Goal: Task Accomplishment & Management: Manage account settings

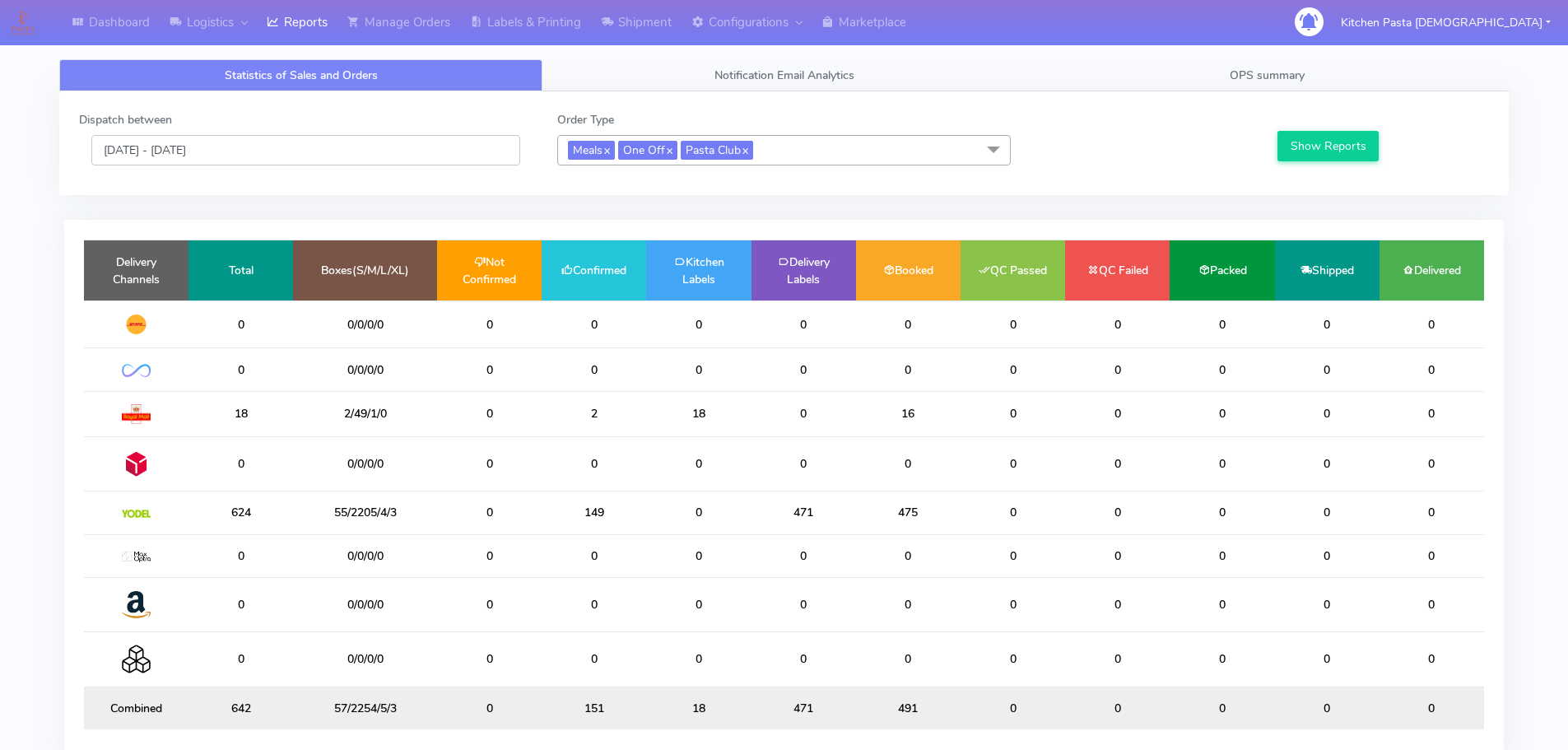
click at [288, 152] on input "[DATE] - [DATE]" at bounding box center [305, 150] width 429 height 30
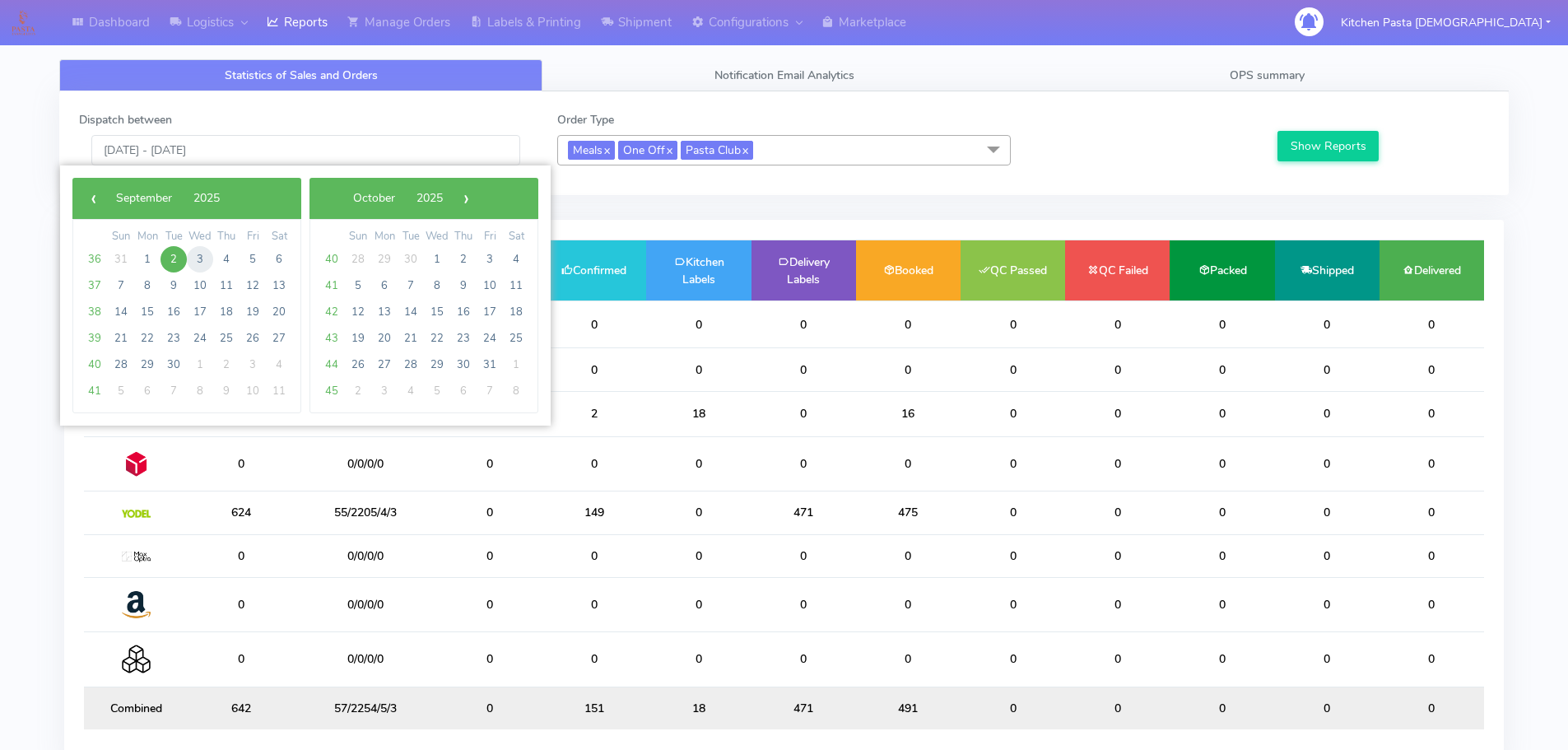
click at [196, 261] on span "3" at bounding box center [199, 259] width 26 height 26
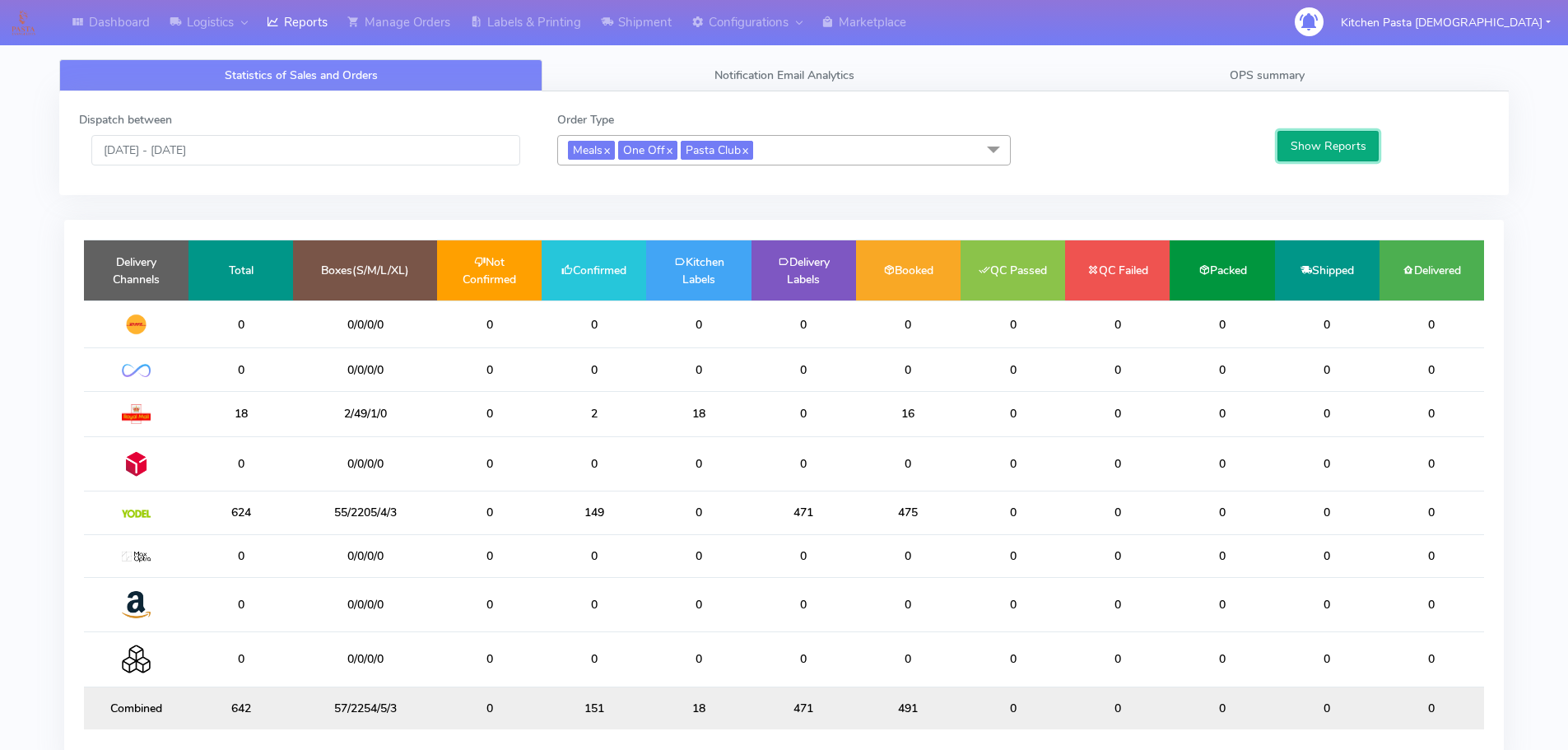
click at [1320, 158] on button "Show Reports" at bounding box center [1328, 146] width 101 height 30
click at [310, 150] on input "[DATE] - [DATE]" at bounding box center [305, 150] width 429 height 30
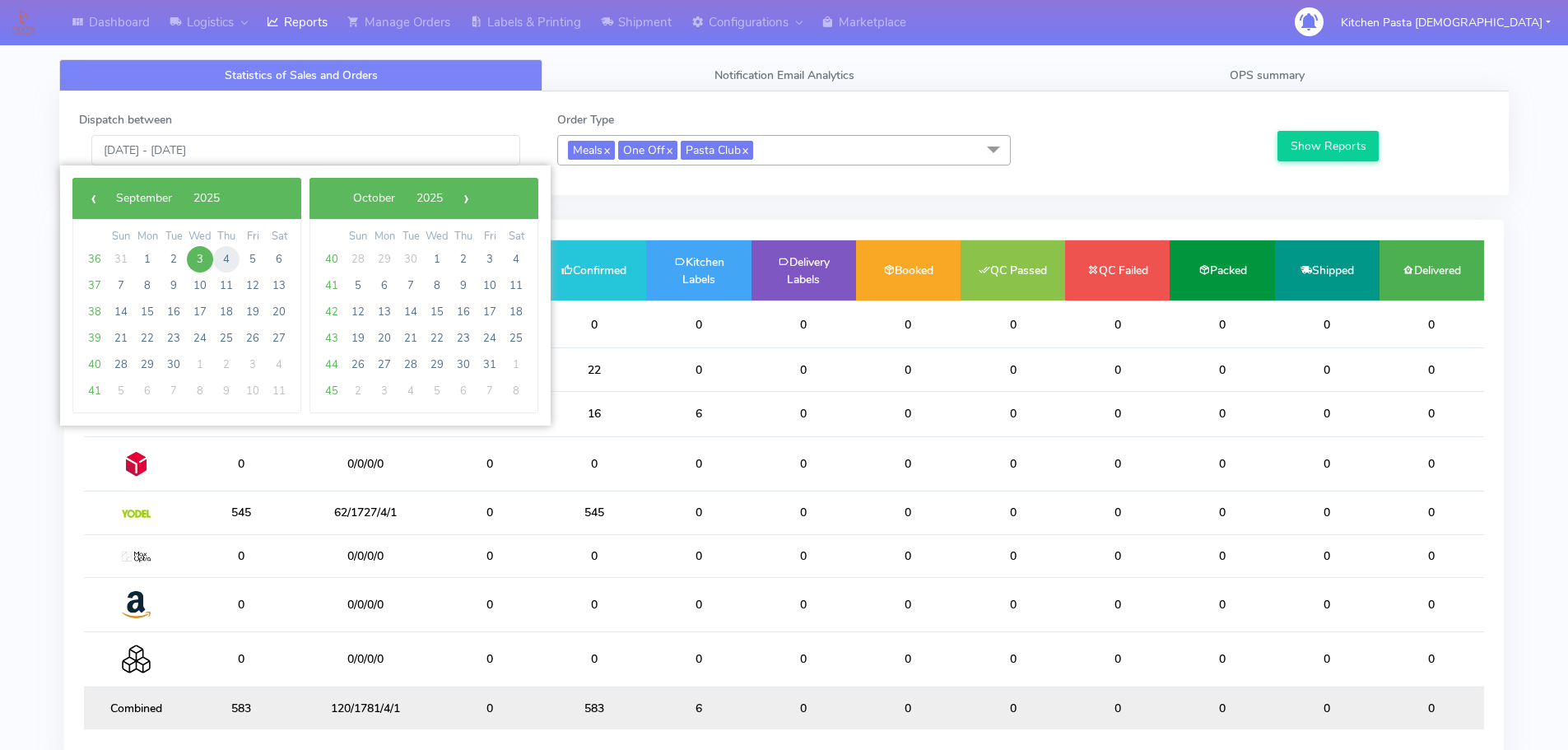
click at [236, 264] on span "4" at bounding box center [226, 259] width 26 height 26
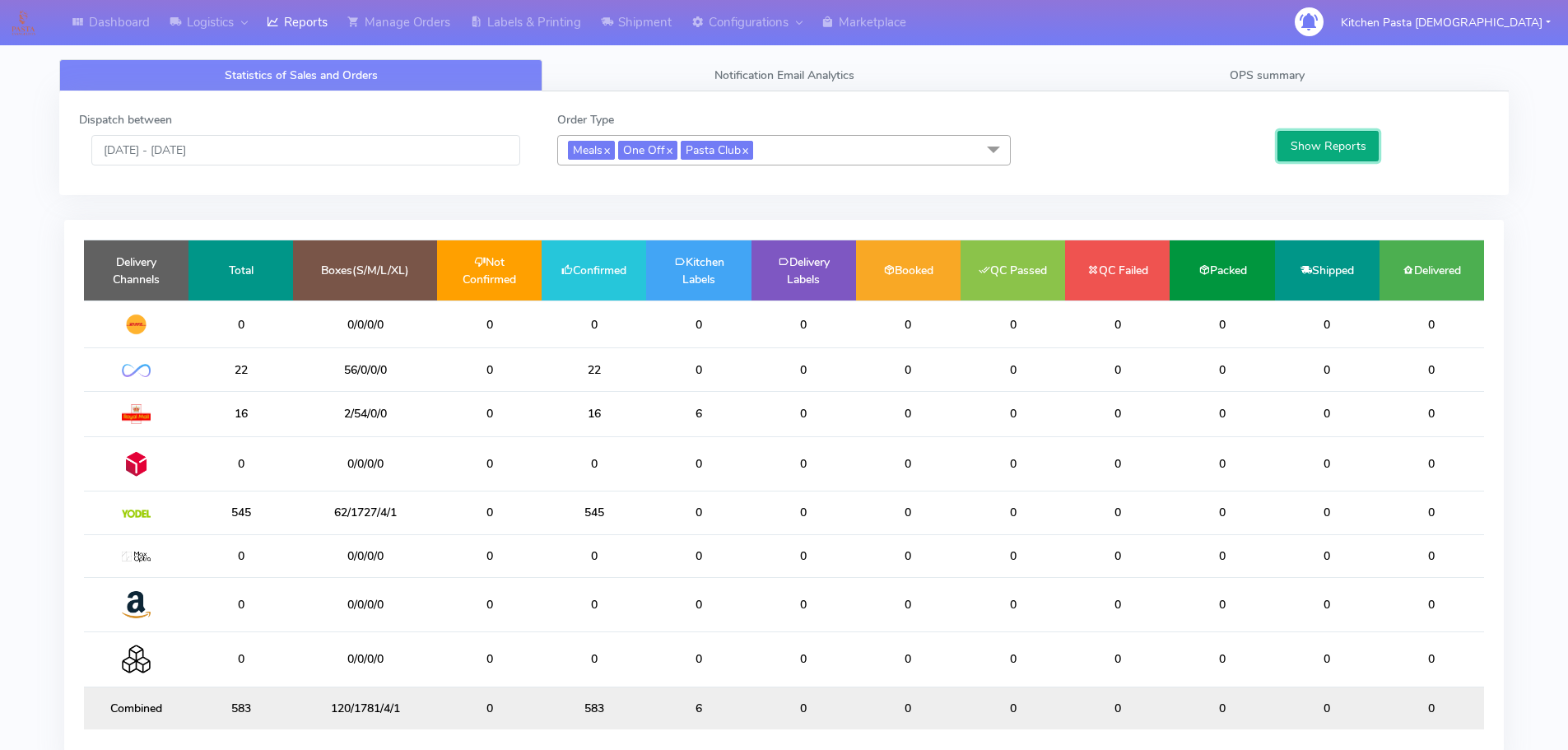
click at [1322, 141] on button "Show Reports" at bounding box center [1328, 146] width 101 height 30
click at [372, 147] on input "[DATE] - [DATE]" at bounding box center [305, 150] width 429 height 30
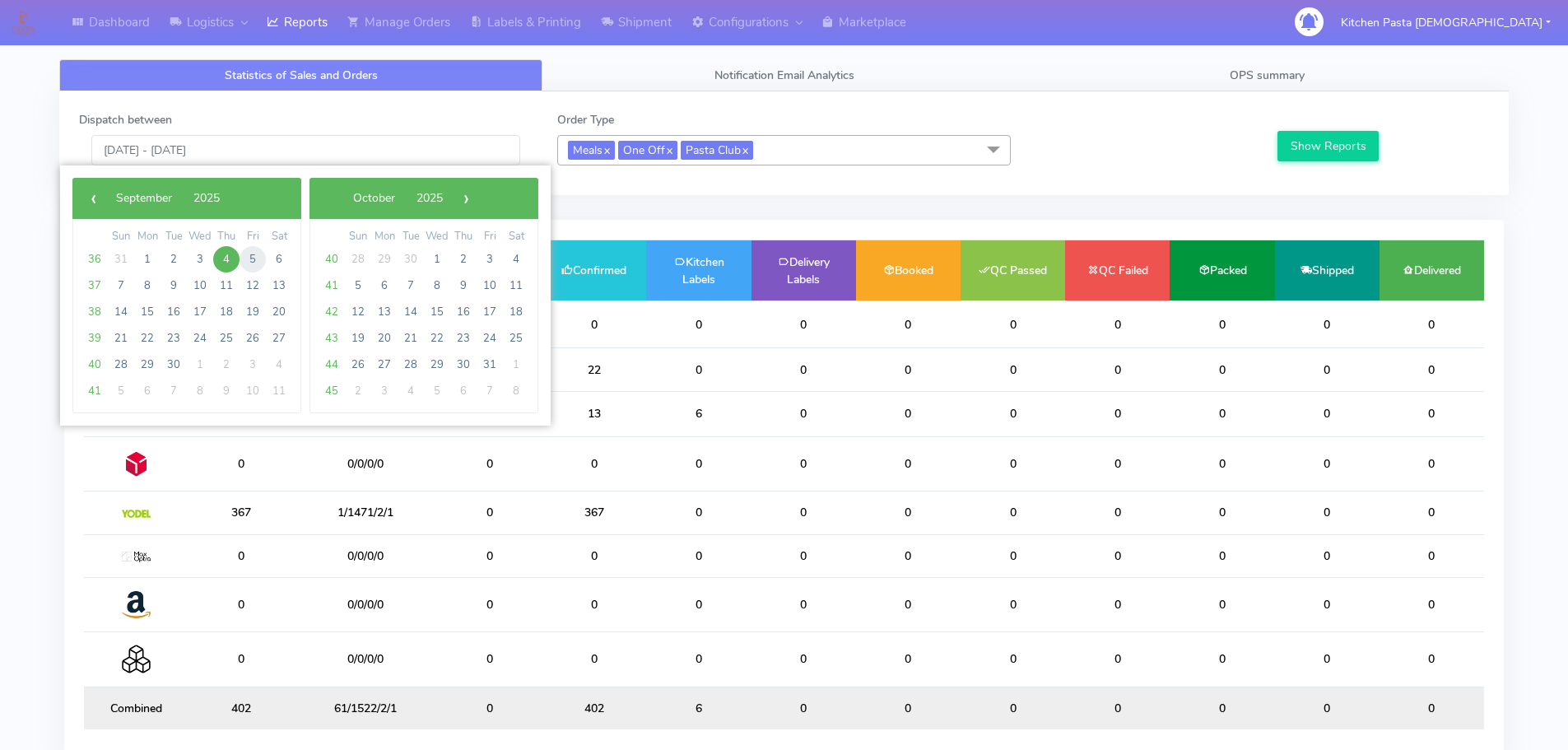
click at [246, 261] on span "5" at bounding box center [252, 259] width 26 height 26
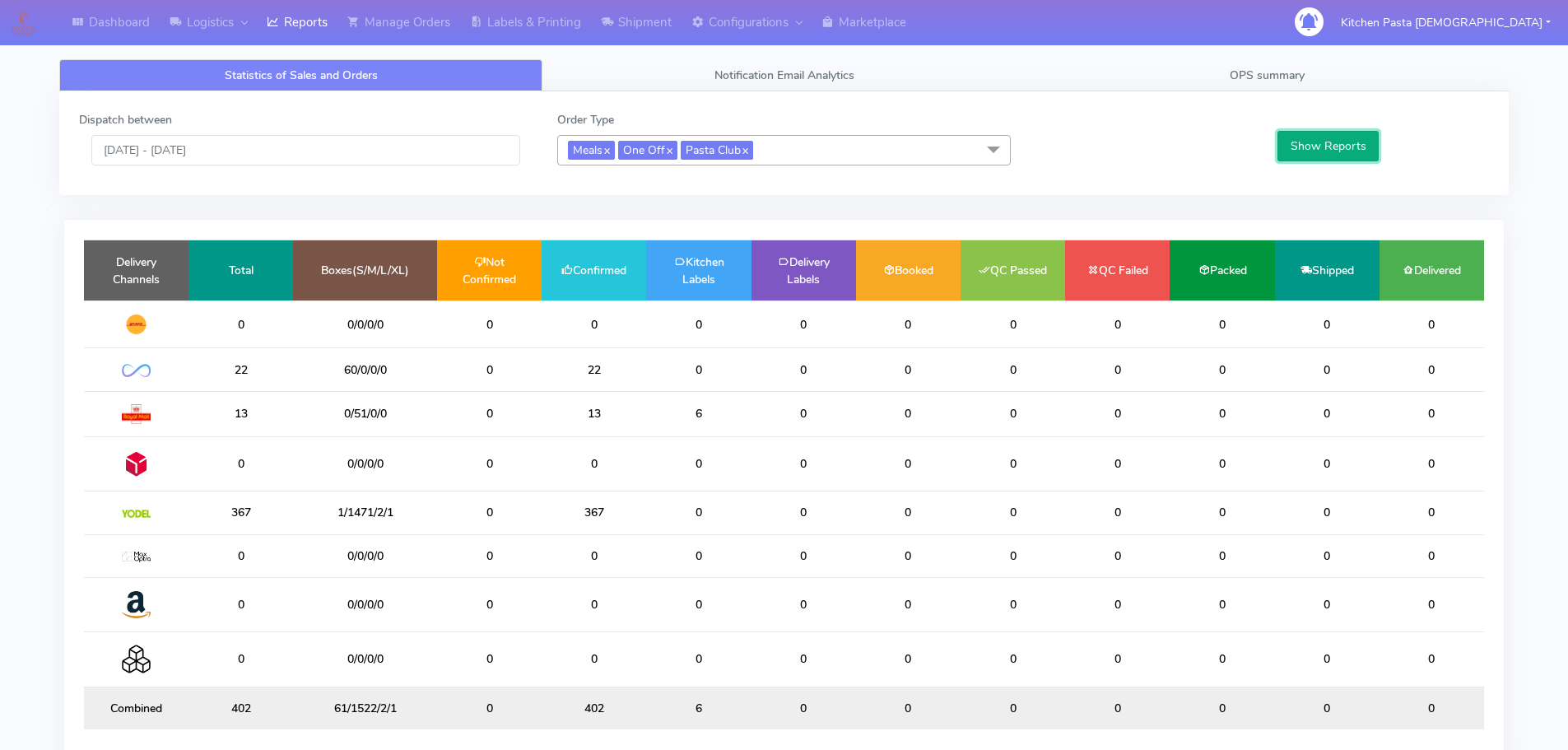
click at [1308, 139] on button "Show Reports" at bounding box center [1328, 146] width 101 height 30
click at [339, 153] on input "[DATE] - [DATE]" at bounding box center [305, 150] width 429 height 30
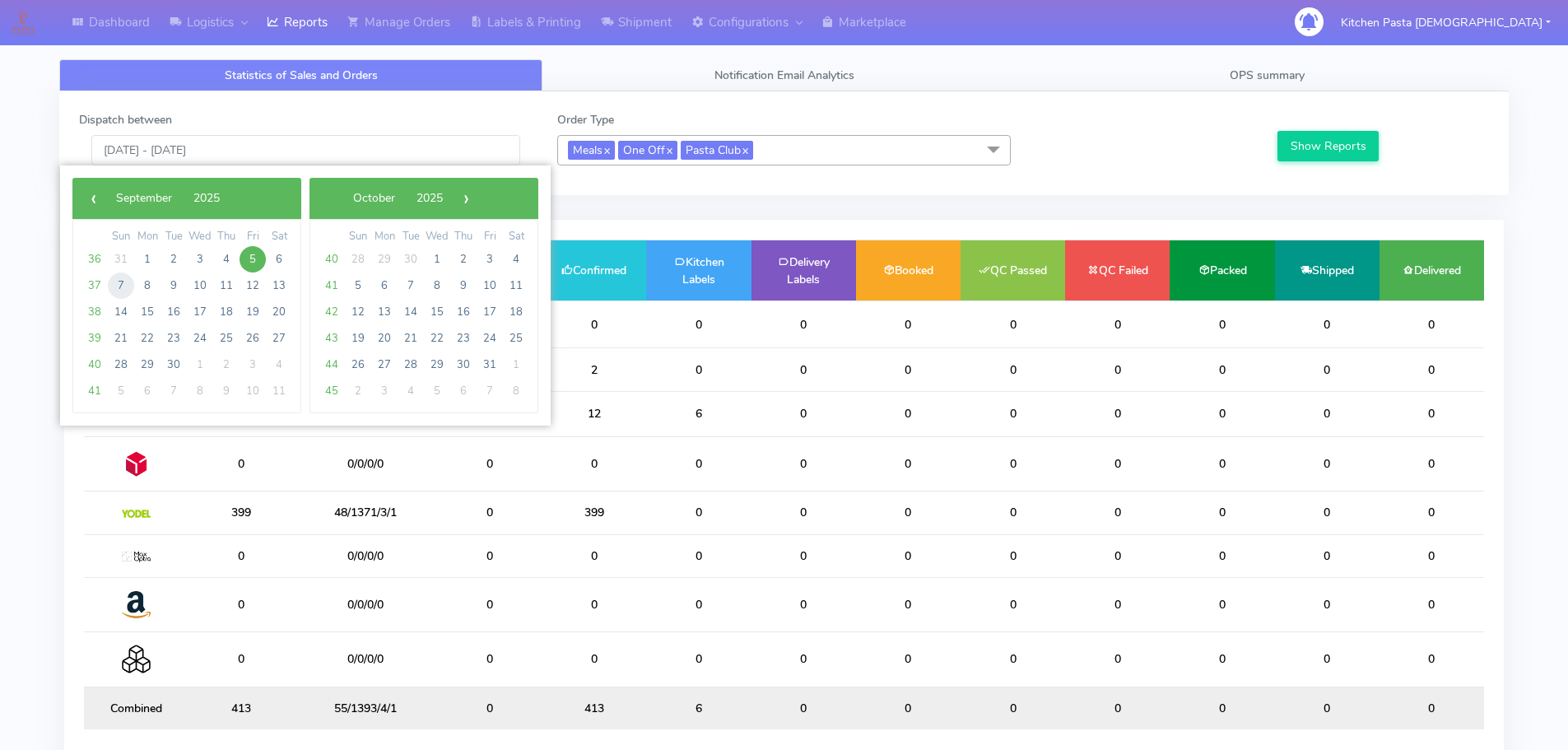
click at [120, 282] on span "7" at bounding box center [121, 285] width 26 height 26
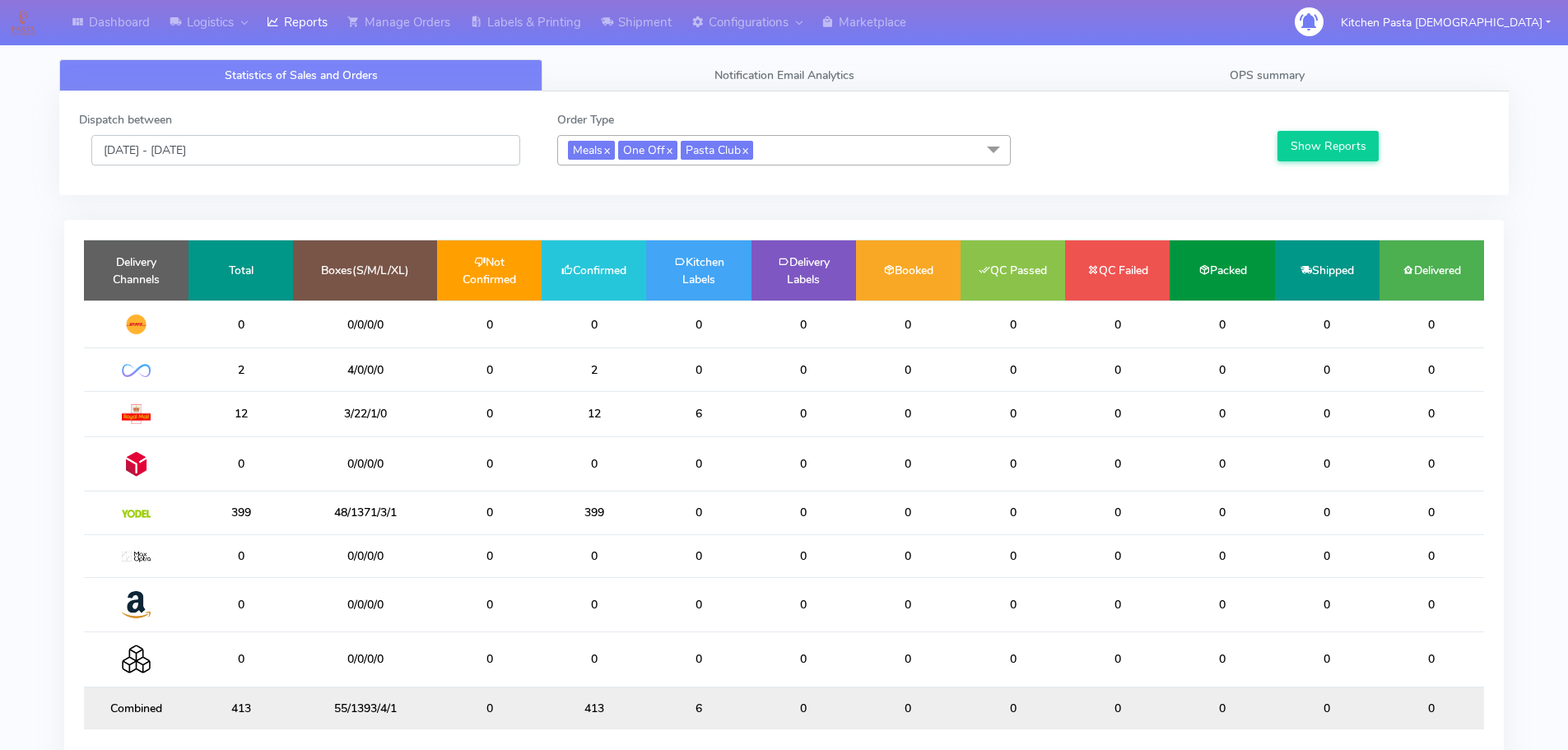
click at [275, 138] on input "[DATE] - [DATE]" at bounding box center [305, 150] width 429 height 30
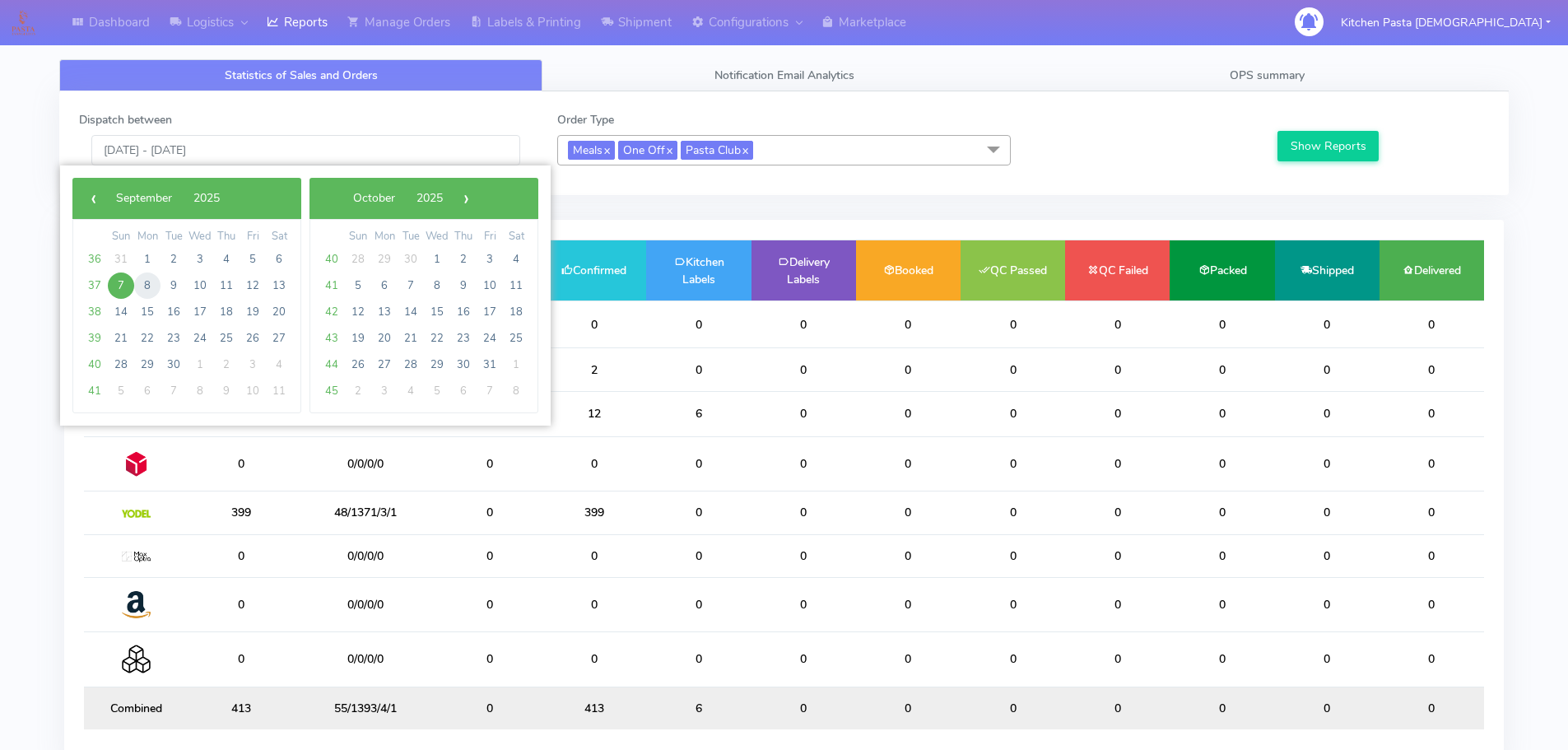
click at [150, 281] on span "8" at bounding box center [147, 285] width 26 height 26
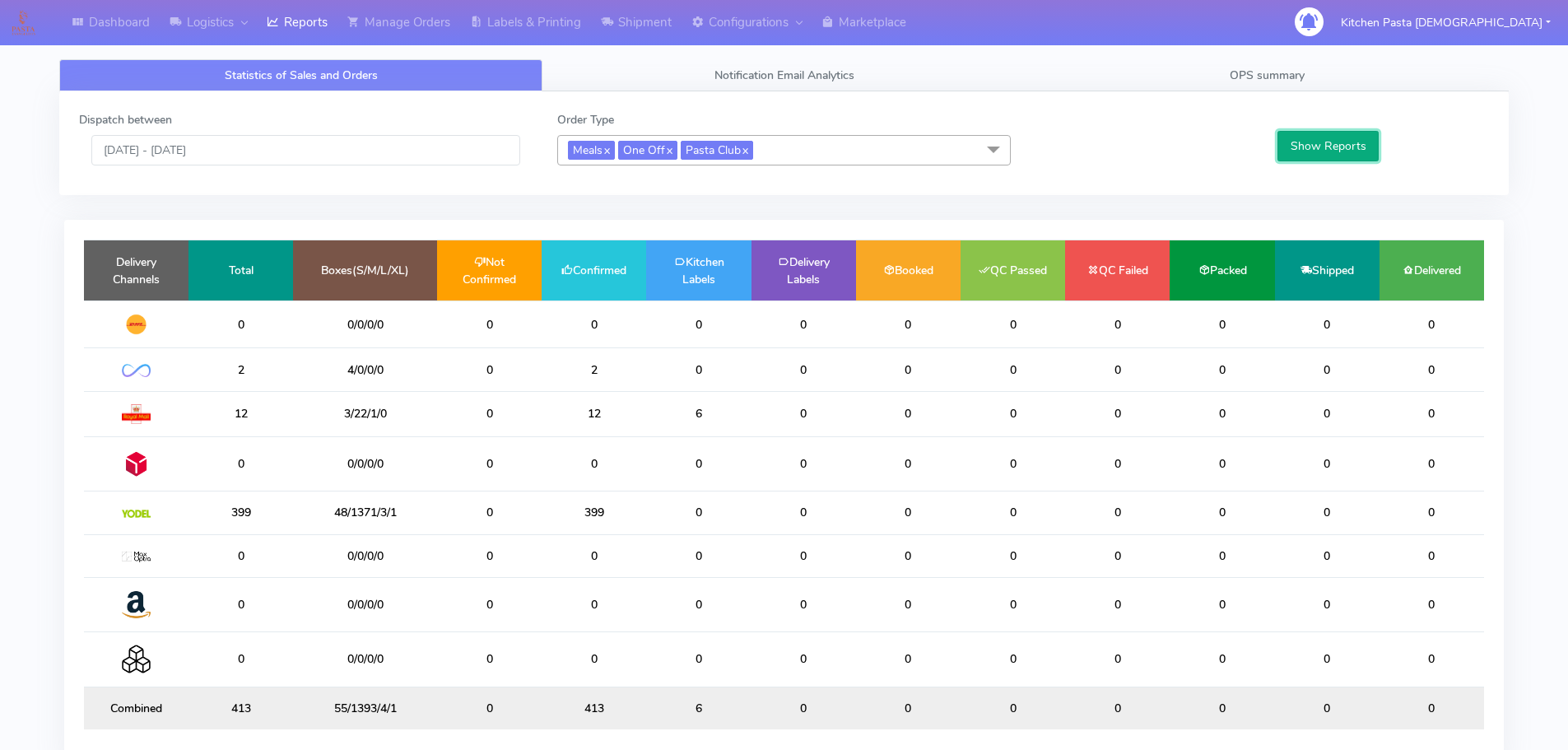
click at [1316, 147] on button "Show Reports" at bounding box center [1328, 146] width 101 height 30
click at [285, 163] on input "[DATE] - [DATE]" at bounding box center [305, 150] width 429 height 30
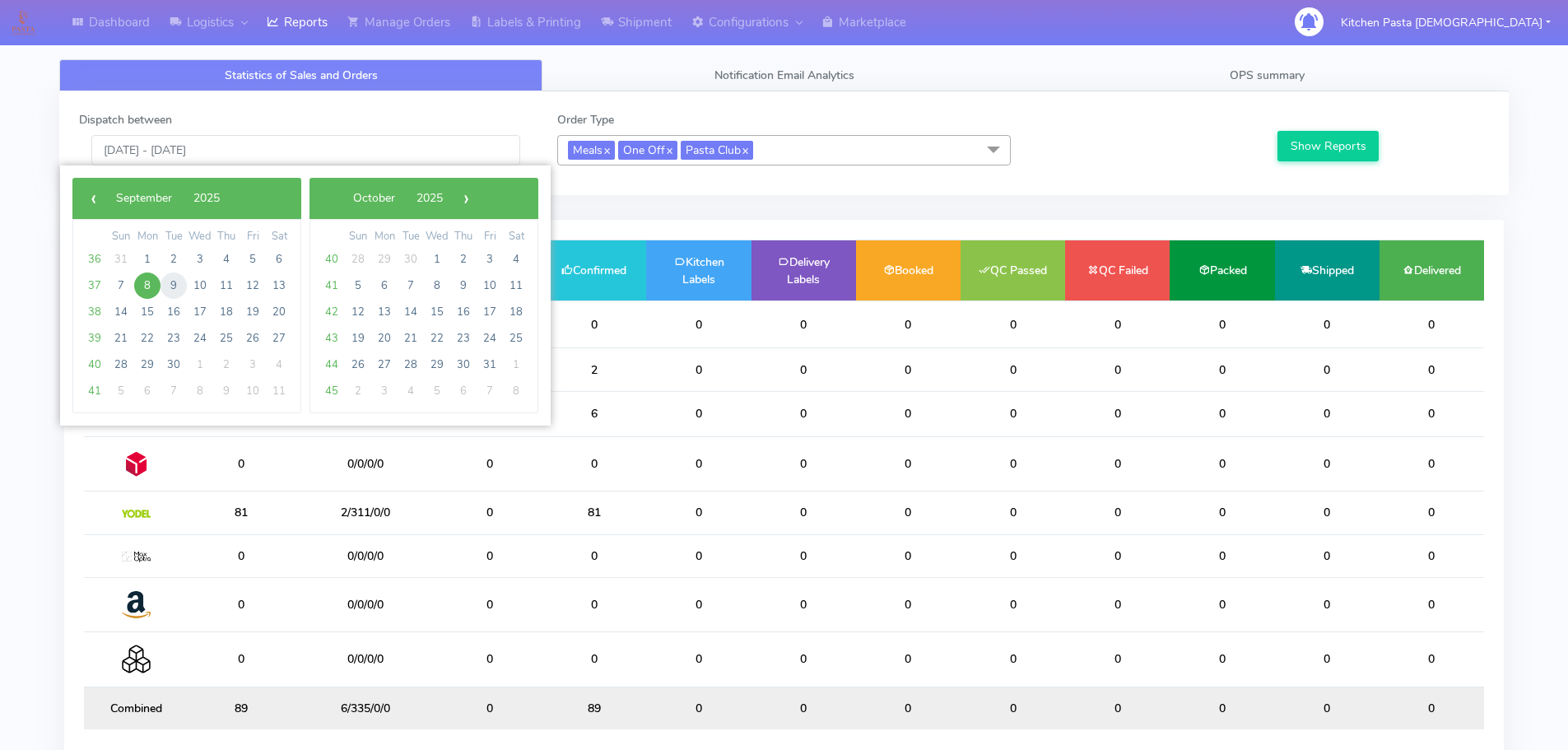
click at [171, 285] on span "9" at bounding box center [173, 285] width 26 height 26
type input "[DATE] - [DATE]"
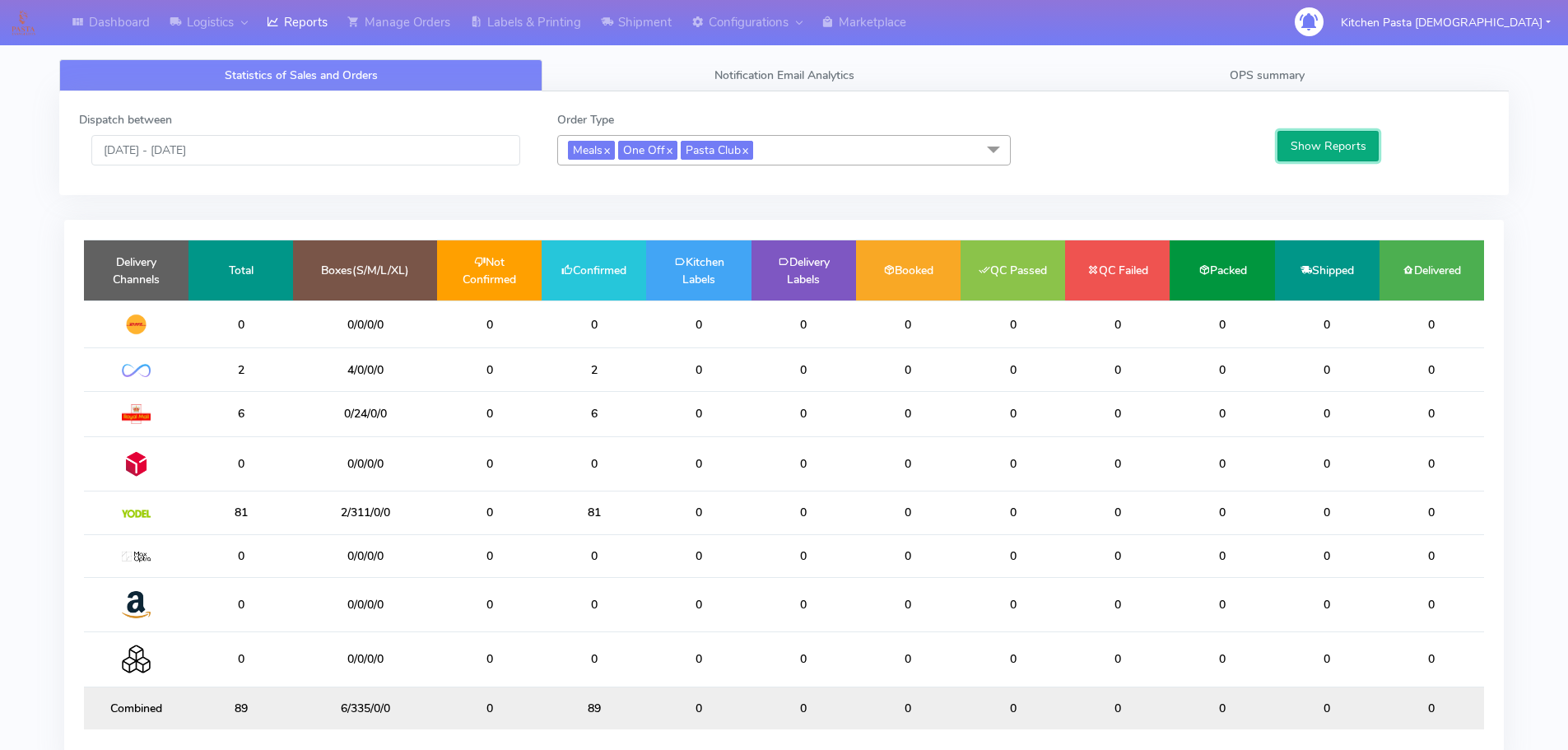
click at [1316, 153] on button "Show Reports" at bounding box center [1328, 146] width 101 height 30
drag, startPoint x: 386, startPoint y: 10, endPoint x: 406, endPoint y: 24, distance: 24.4
click at [386, 10] on link "Manage Orders" at bounding box center [399, 22] width 123 height 46
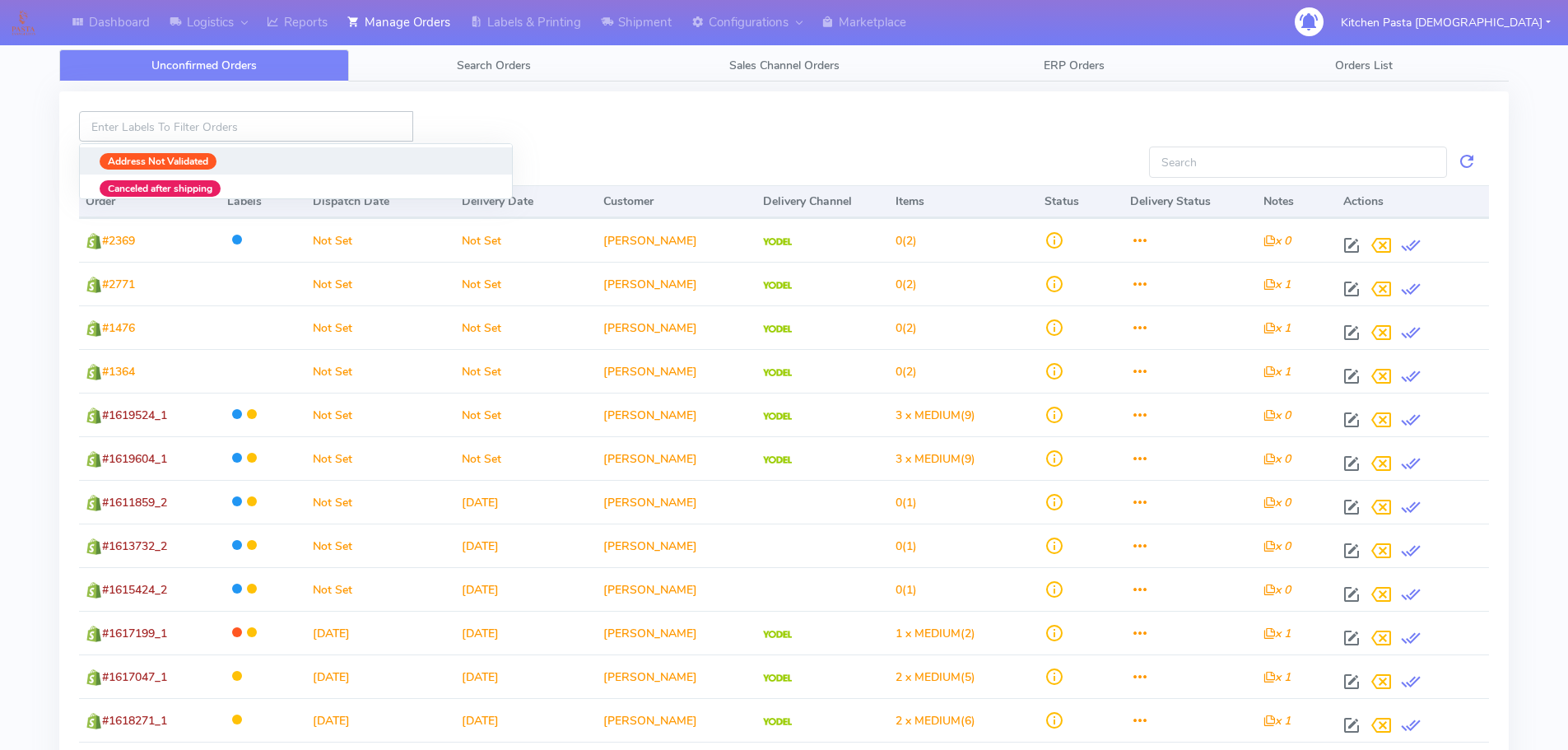
click at [365, 128] on input at bounding box center [246, 125] width 335 height 30
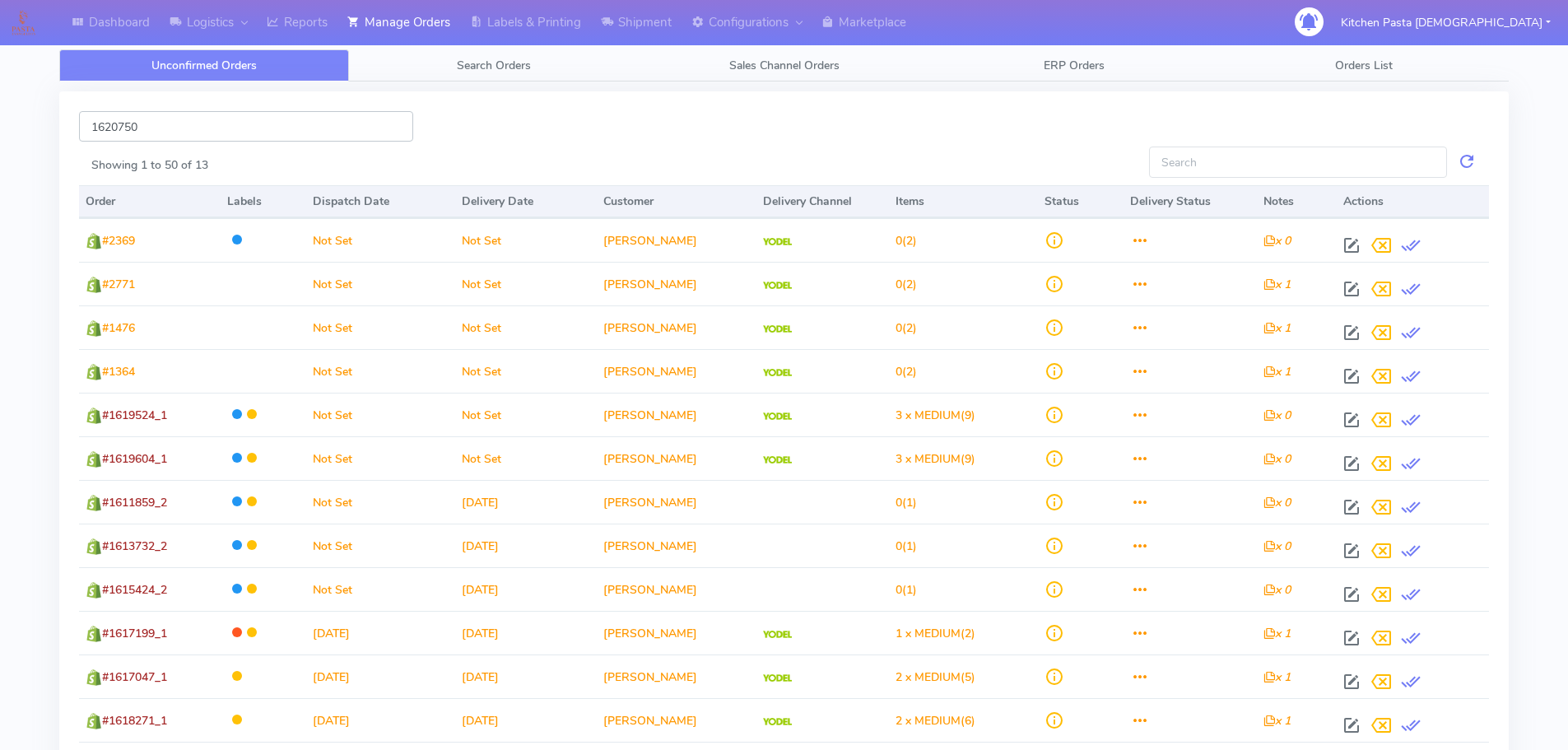
type input "1620750"
click at [487, 72] on span "Search Orders" at bounding box center [494, 65] width 74 height 16
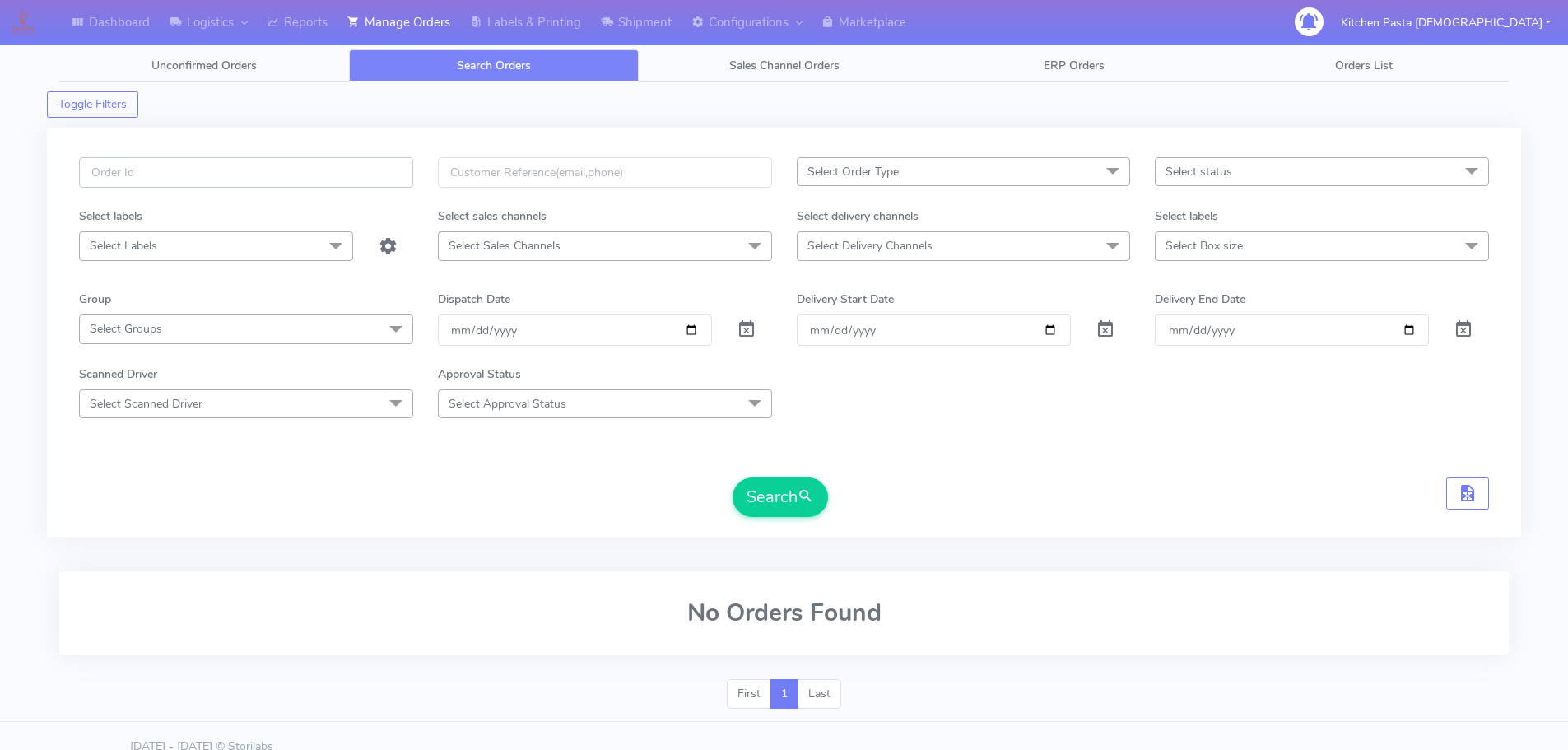
click at [363, 167] on input "text" at bounding box center [246, 172] width 335 height 30
type input "1620750"
click at [732, 478] on button "Search" at bounding box center [780, 497] width 95 height 40
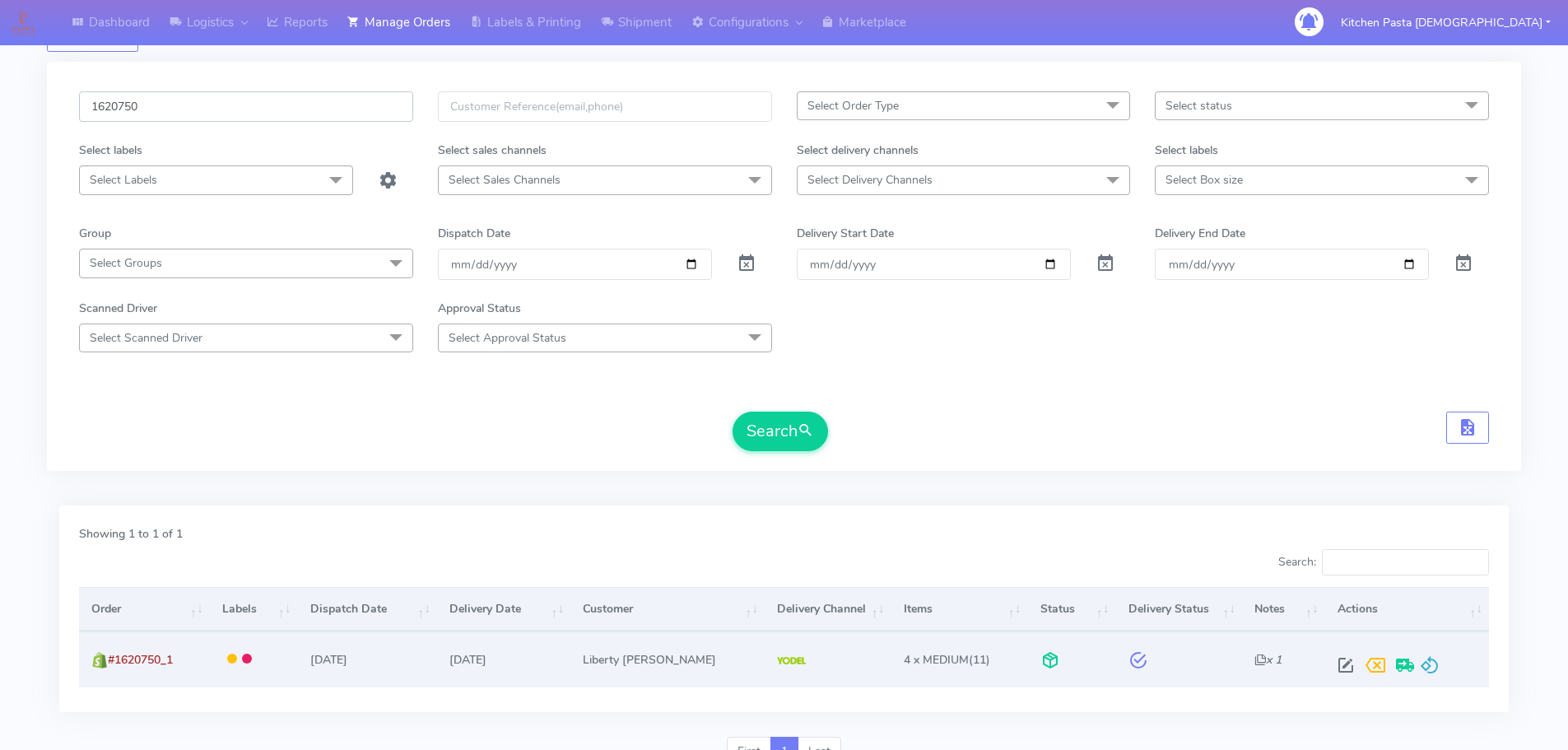
scroll to position [144, 0]
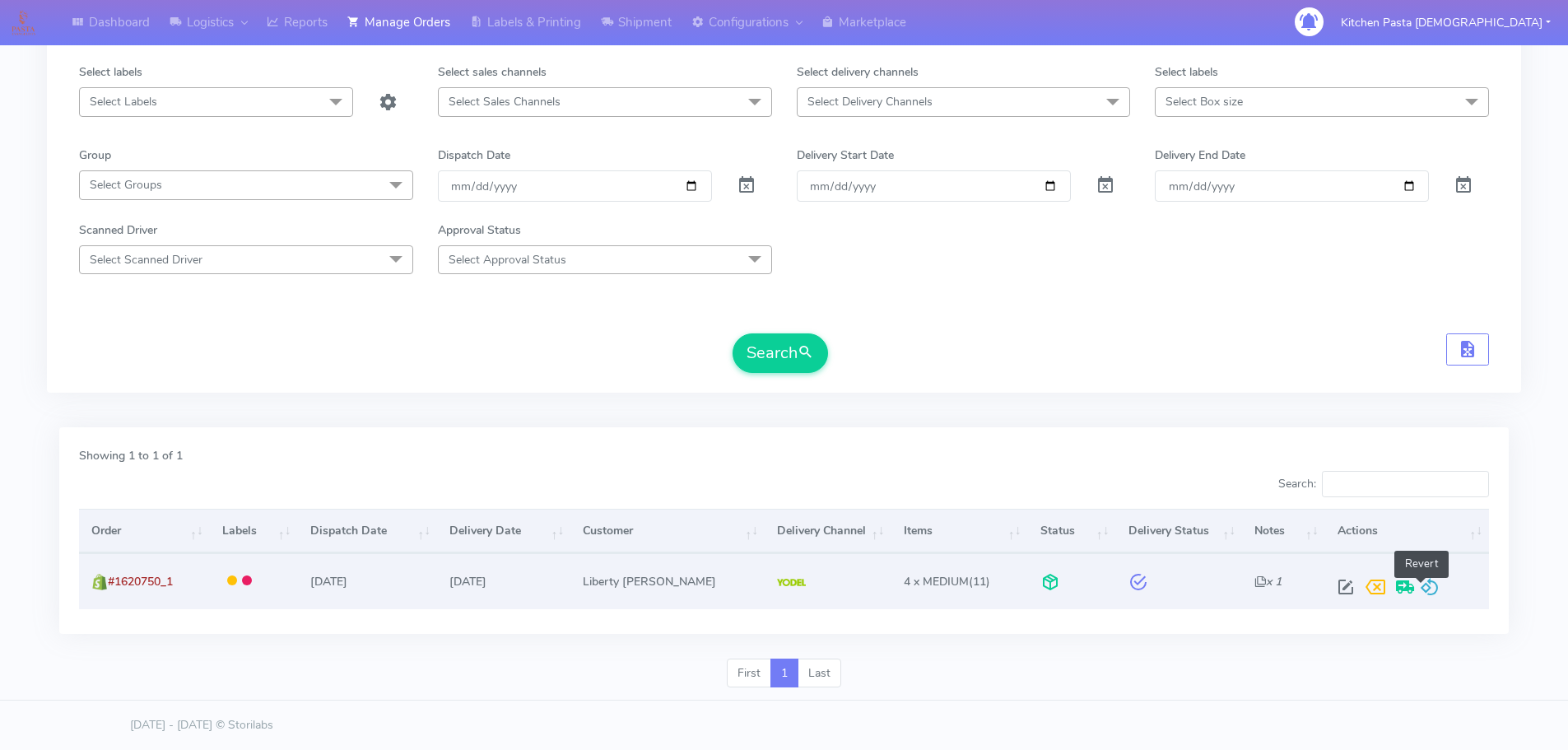
click at [1424, 591] on span at bounding box center [1430, 590] width 19 height 16
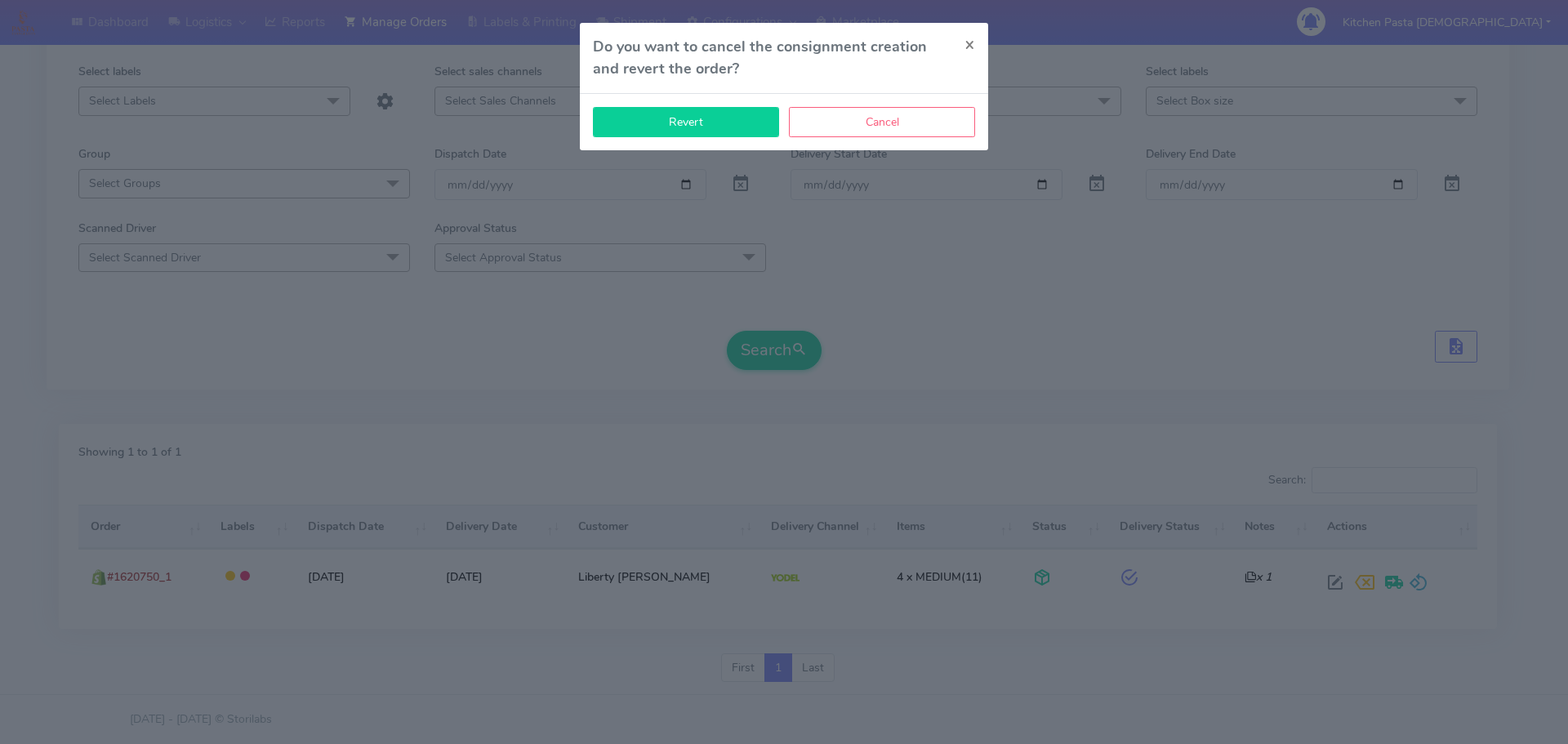
click at [684, 114] on button "Revert" at bounding box center [685, 122] width 186 height 30
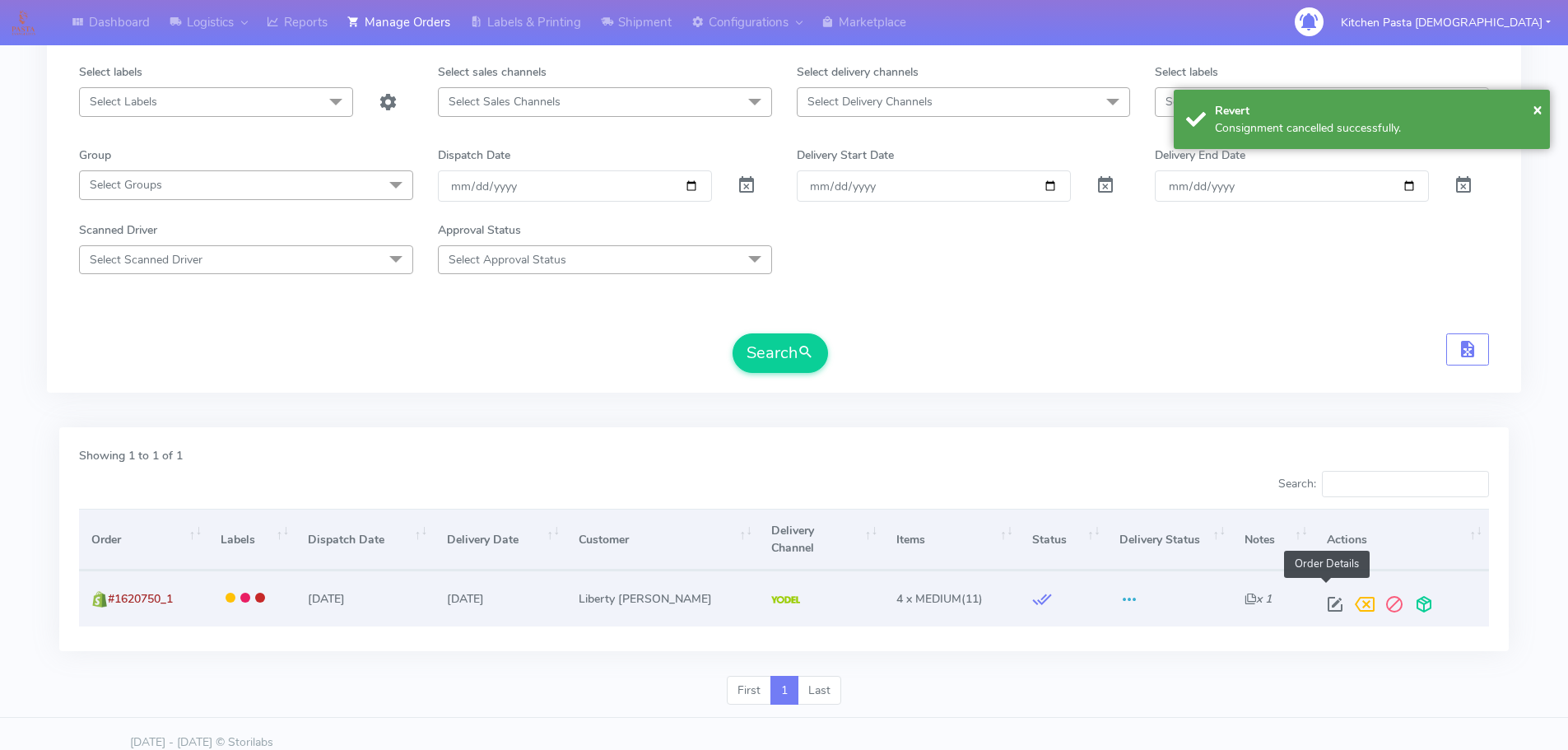
click at [1328, 600] on span at bounding box center [1335, 608] width 29 height 16
select select "5"
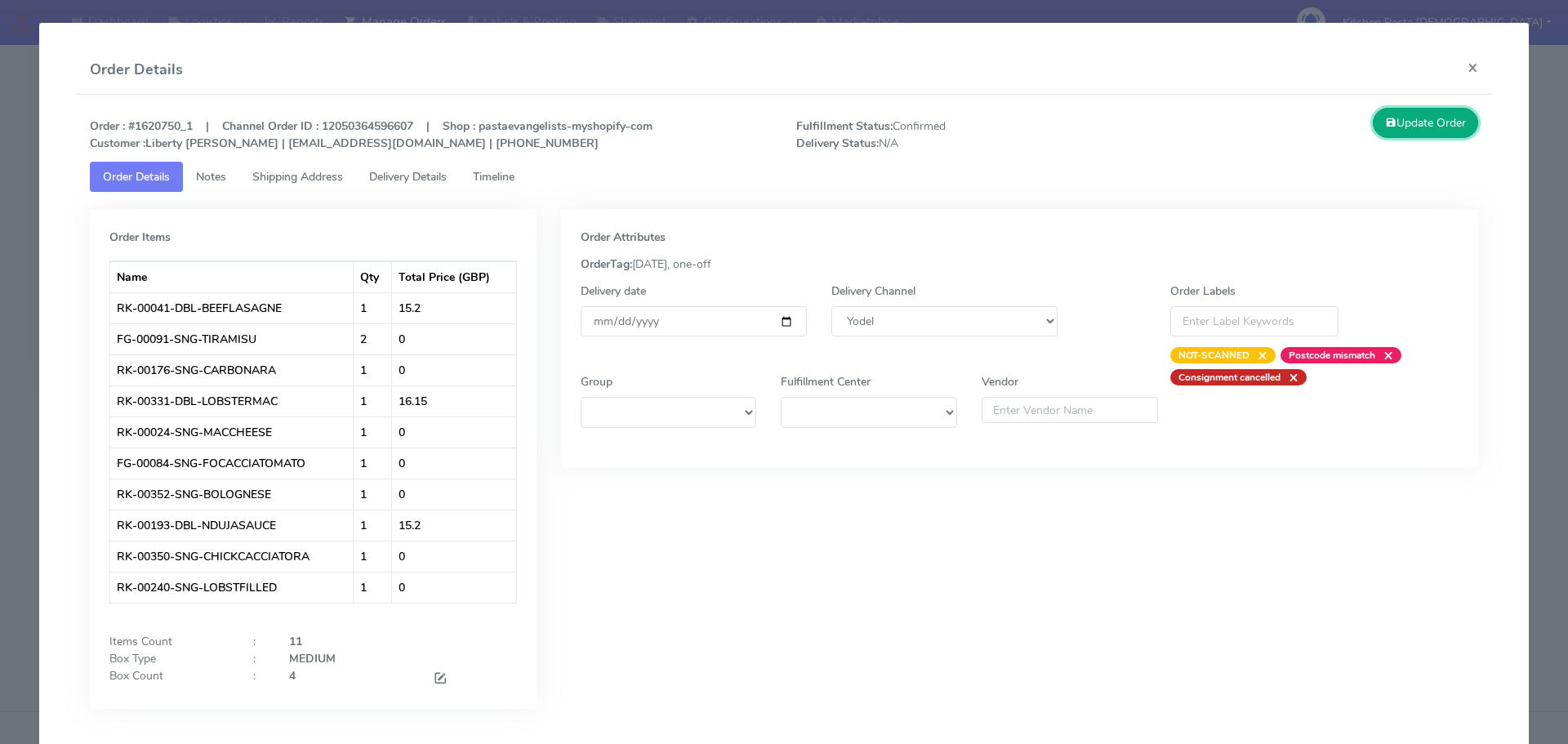
click at [1432, 125] on button "Update Order" at bounding box center [1425, 123] width 106 height 30
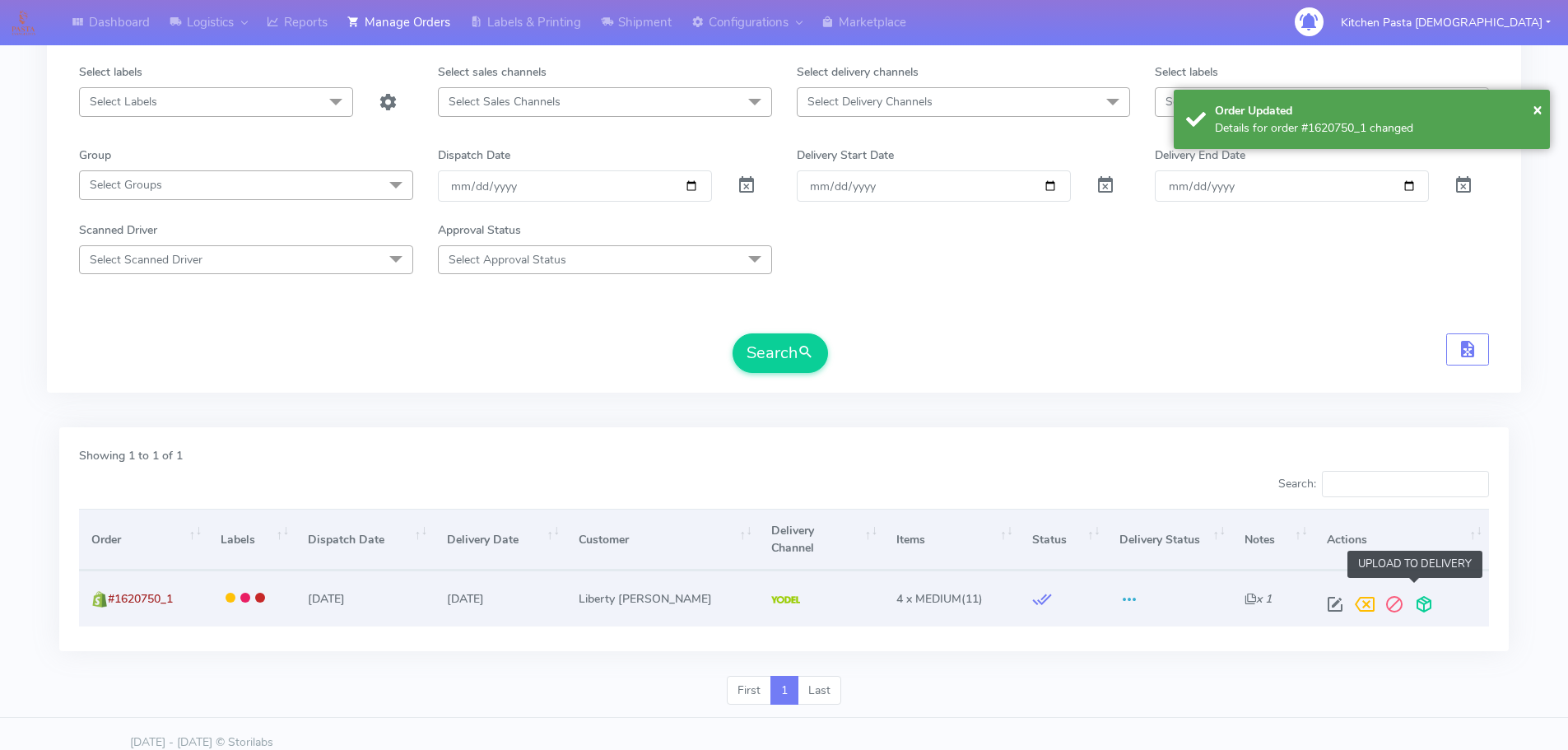
click at [1419, 600] on span at bounding box center [1424, 608] width 29 height 16
click at [1345, 600] on span at bounding box center [1360, 608] width 29 height 16
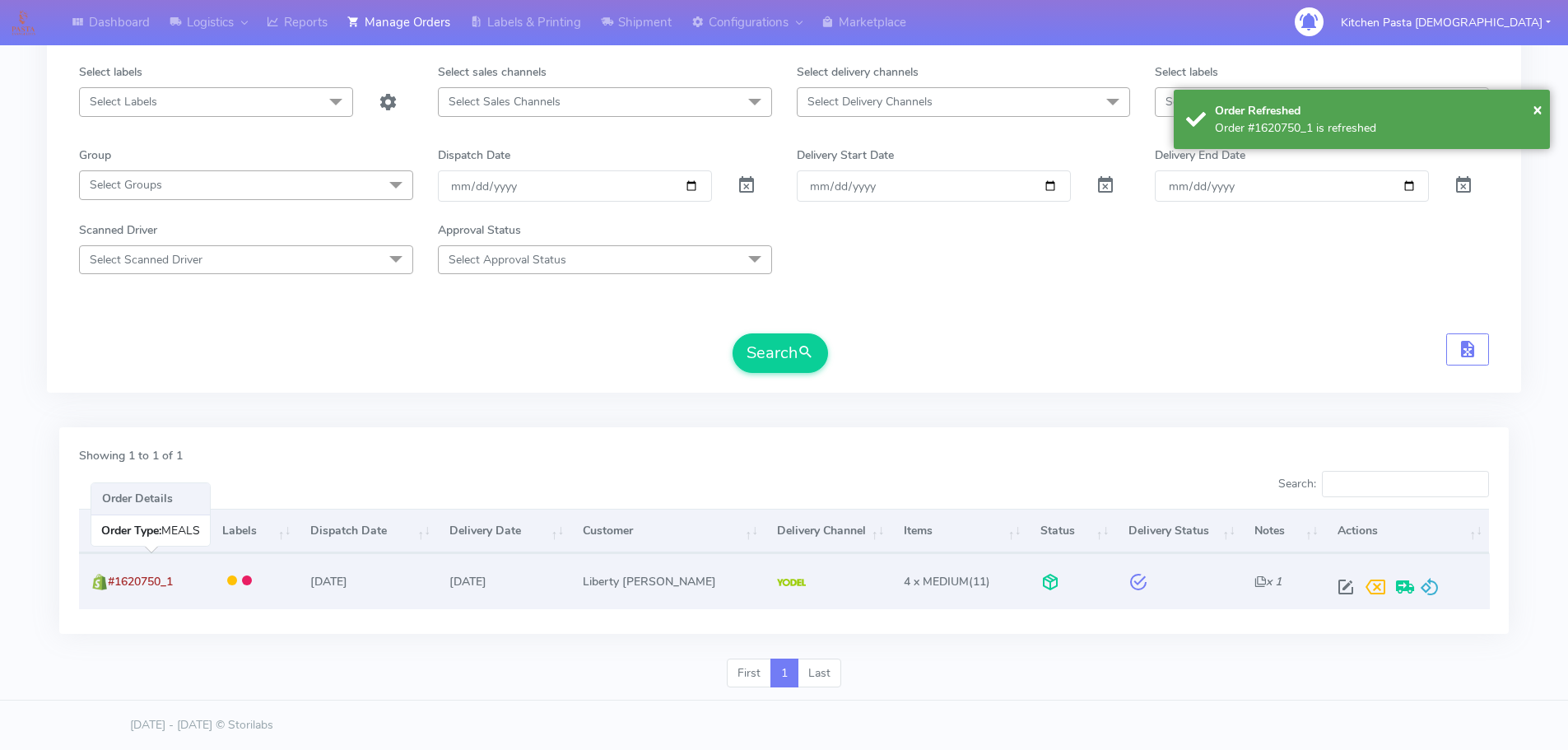
drag, startPoint x: 210, startPoint y: 573, endPoint x: 111, endPoint y: 587, distance: 100.0
click at [111, 587] on td "#1620750_1" at bounding box center [144, 581] width 131 height 55
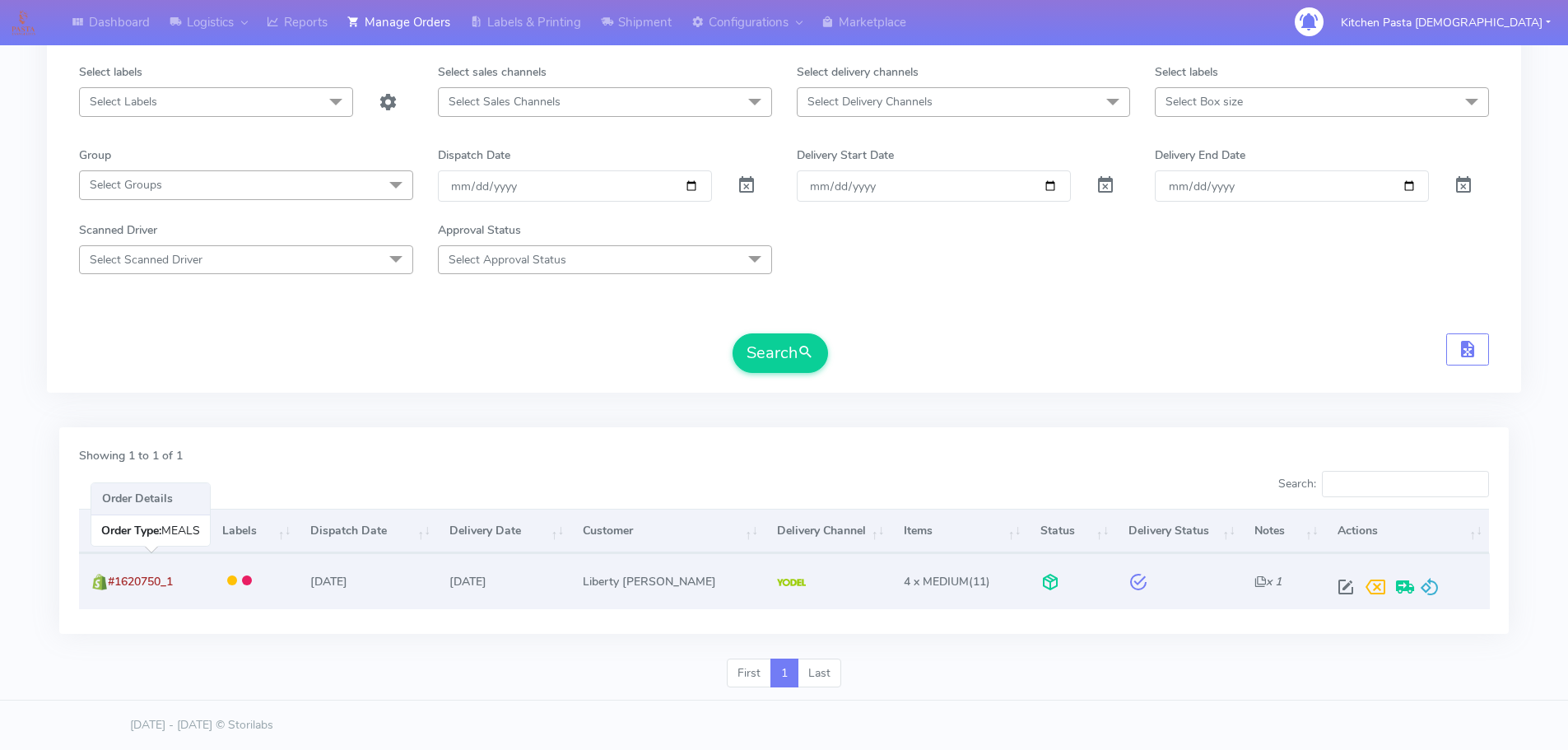
copy span "#1620750_1"
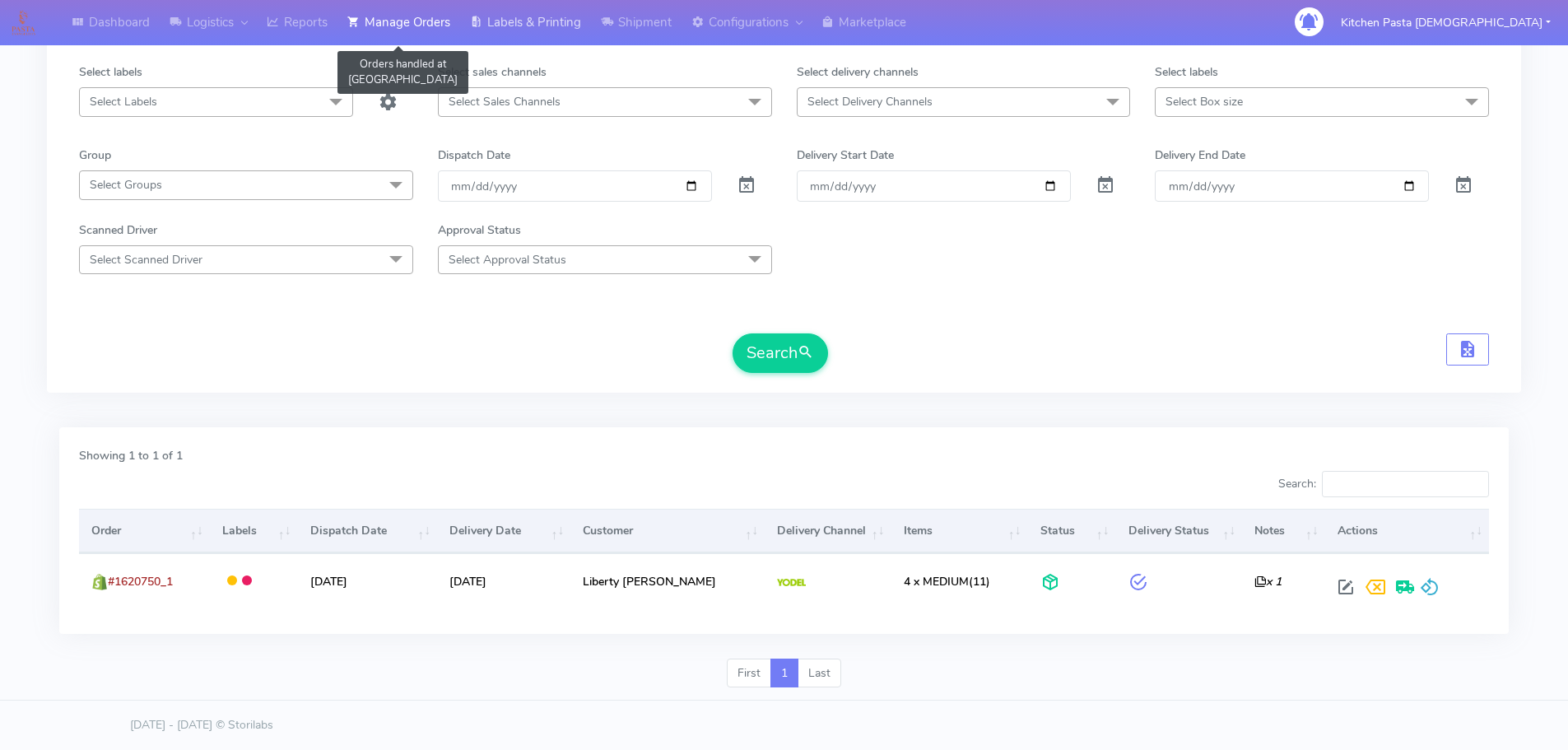
click at [504, 15] on link "Labels & Printing" at bounding box center [525, 22] width 131 height 46
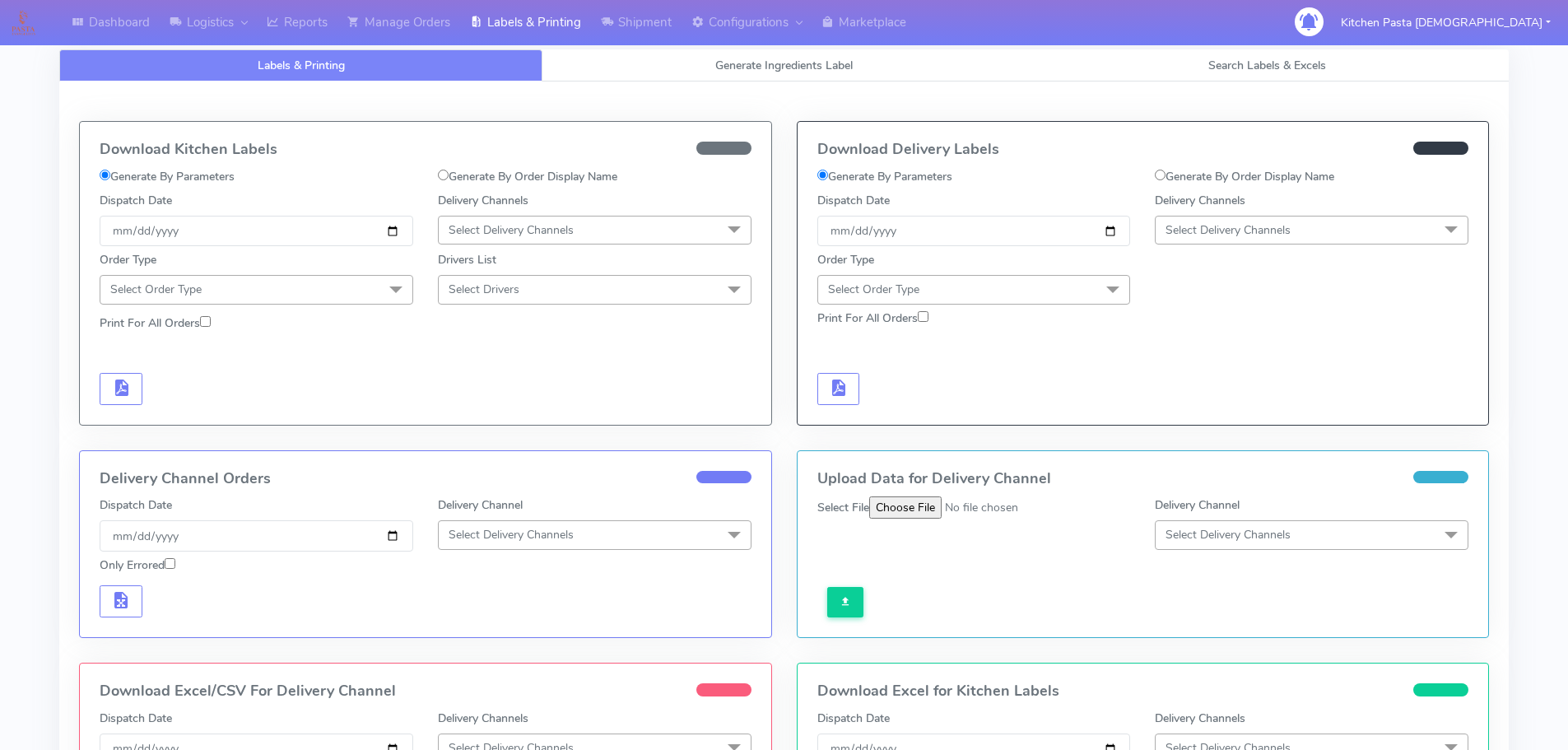
click at [1235, 177] on label "Generate By Order Display Name" at bounding box center [1244, 177] width 179 height 18
click at [1165, 177] on input "Generate By Order Display Name" at bounding box center [1159, 174] width 11 height 11
radio input "true"
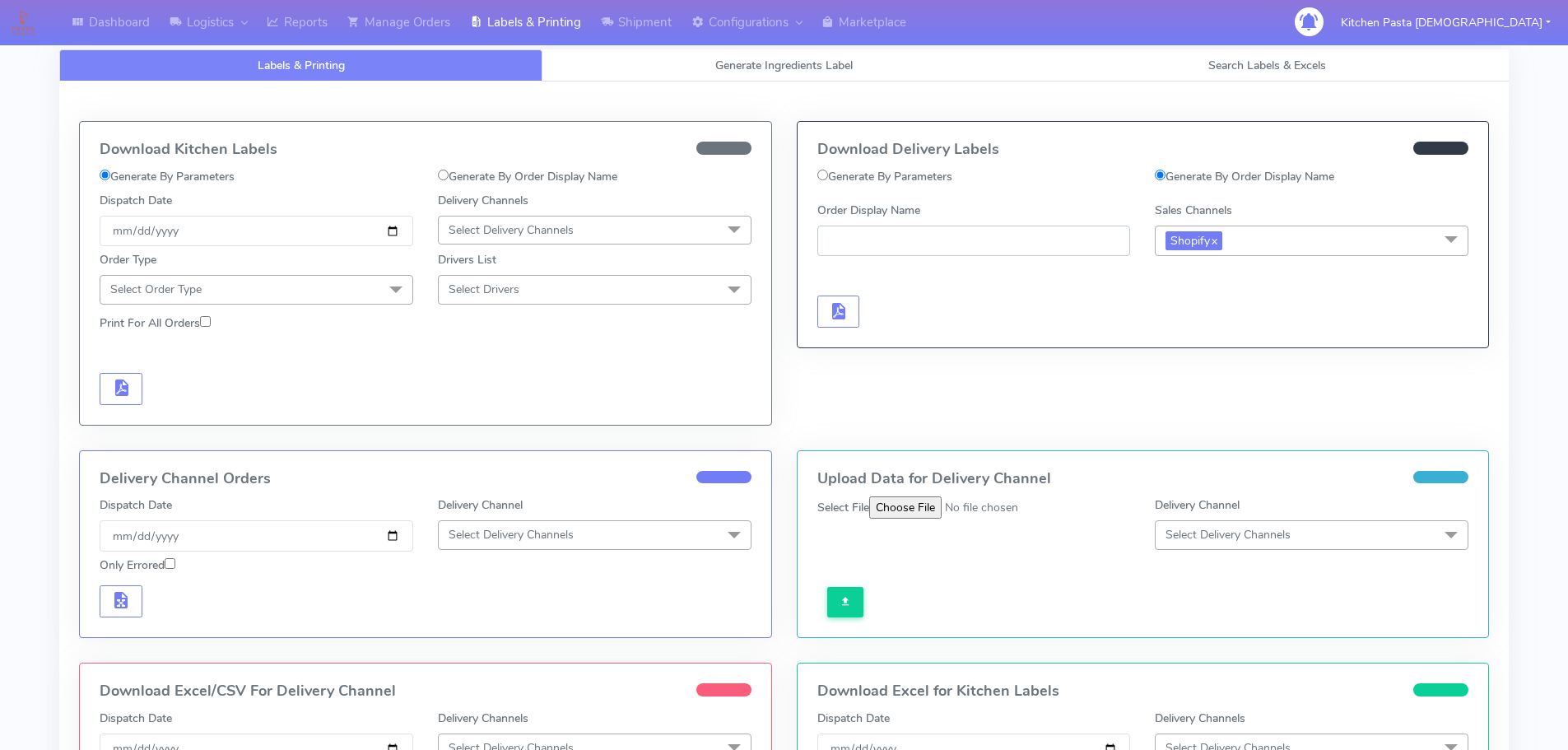
paste input "#1620750_1"
type input "#1620750_1"
click at [825, 305] on button "button" at bounding box center [838, 311] width 43 height 32
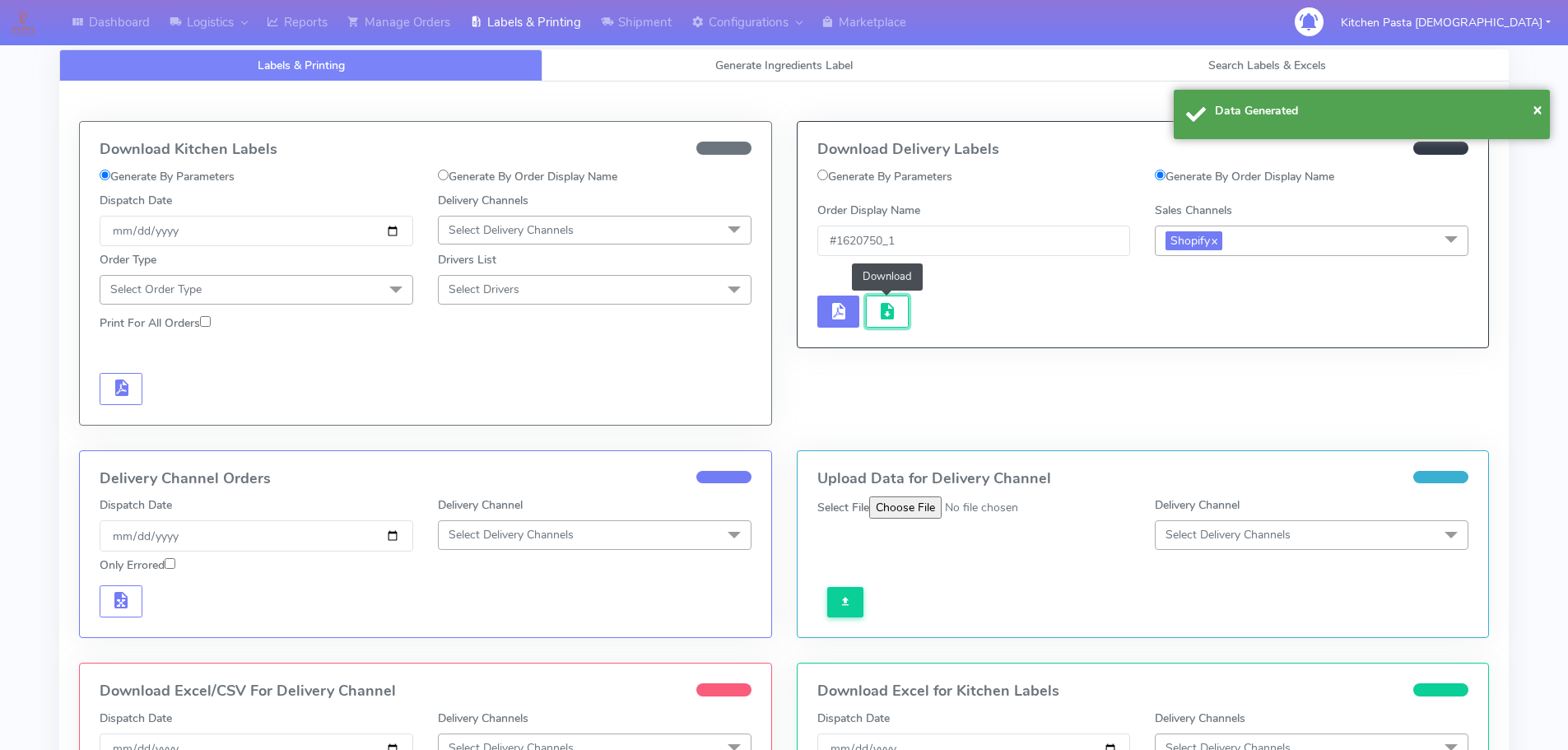
click at [872, 305] on button "button" at bounding box center [887, 311] width 43 height 32
